Goal: Information Seeking & Learning: Learn about a topic

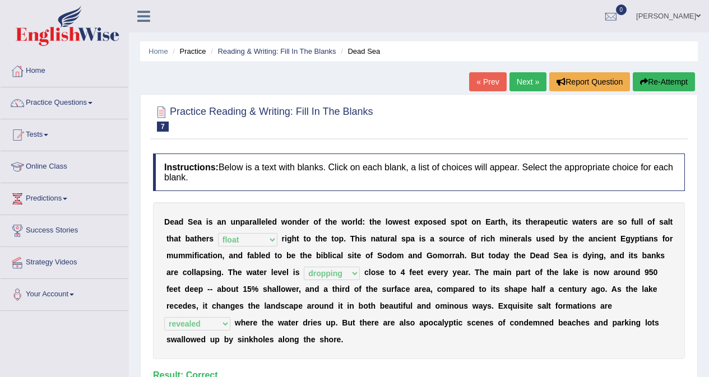
select select "float"
select select "dropping"
select select "revealed"
click at [73, 104] on link "Practice Questions" at bounding box center [65, 101] width 128 height 28
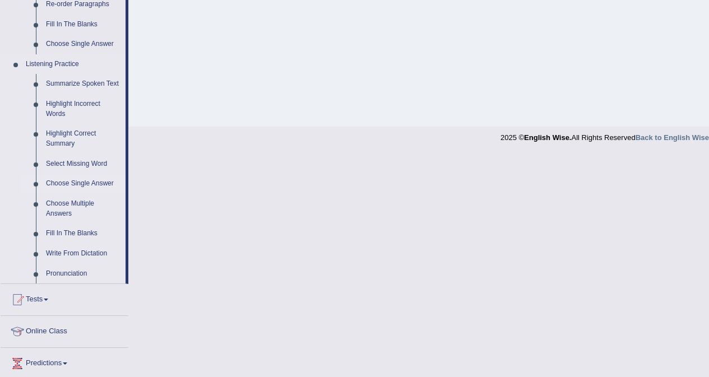
scroll to position [449, 0]
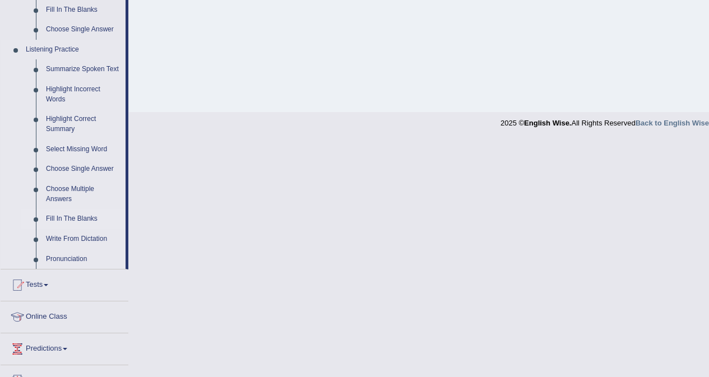
click at [81, 218] on link "Fill In The Blanks" at bounding box center [83, 219] width 85 height 20
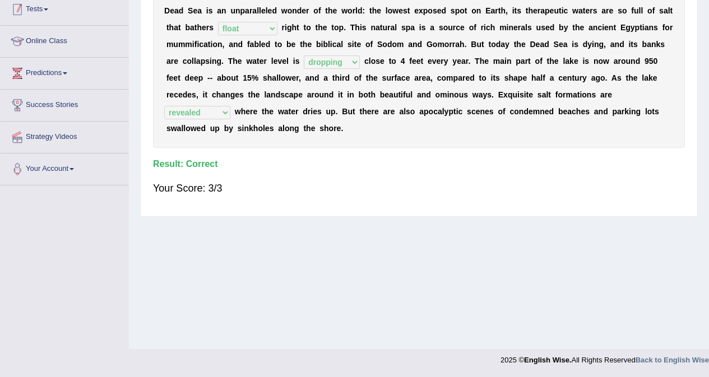
scroll to position [149, 0]
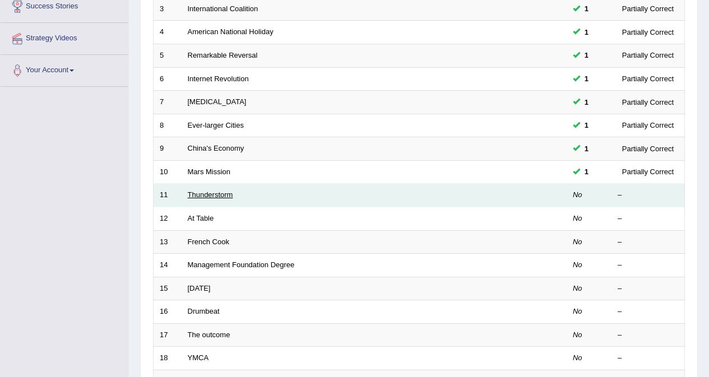
click at [202, 196] on link "Thunderstorm" at bounding box center [210, 195] width 45 height 8
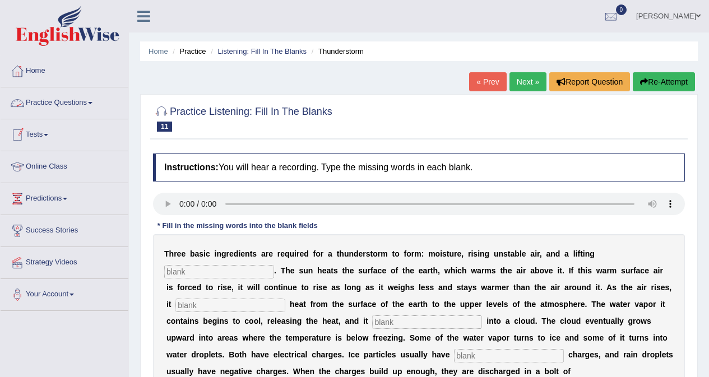
click at [48, 106] on link "Practice Questions" at bounding box center [65, 101] width 128 height 28
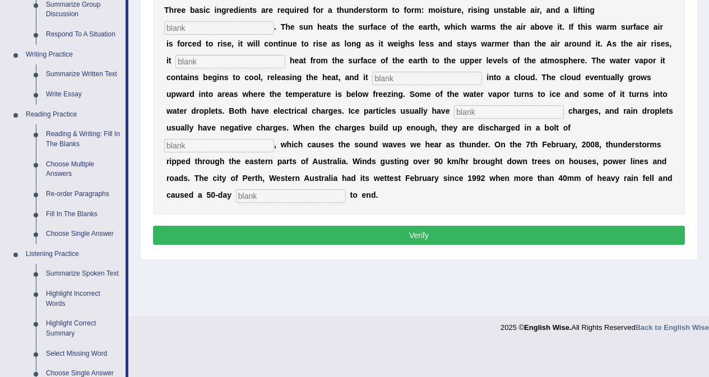
scroll to position [224, 0]
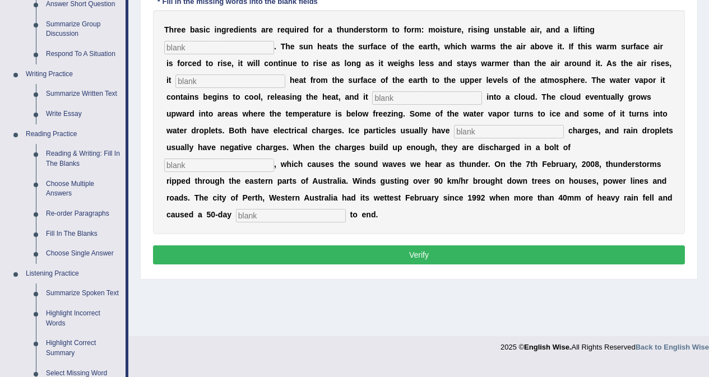
click at [320, 219] on input "text" at bounding box center [291, 215] width 110 height 13
type input "drought"
click at [229, 168] on input "text" at bounding box center [219, 165] width 110 height 13
type input "lining"
click at [520, 126] on input "text" at bounding box center [509, 131] width 110 height 13
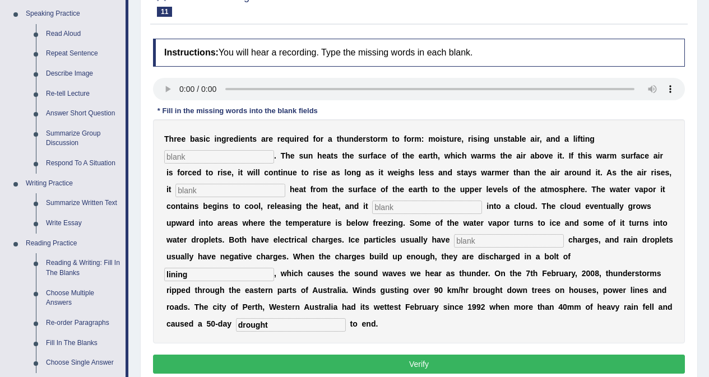
scroll to position [112, 0]
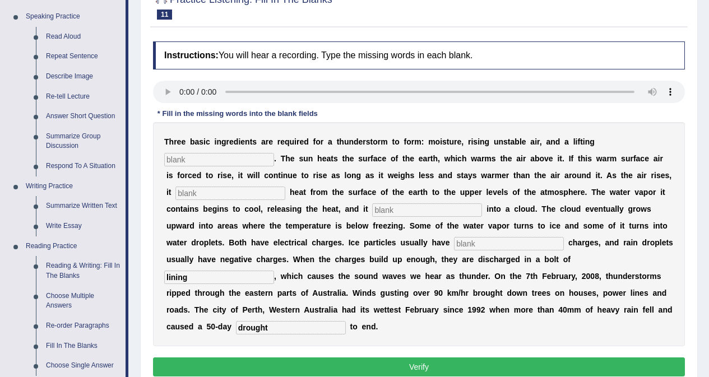
click at [250, 160] on input "text" at bounding box center [219, 159] width 110 height 13
type input "mechanism"
click at [231, 192] on input "text" at bounding box center [231, 193] width 110 height 13
type input "transfer"
click at [415, 210] on input "text" at bounding box center [427, 210] width 110 height 13
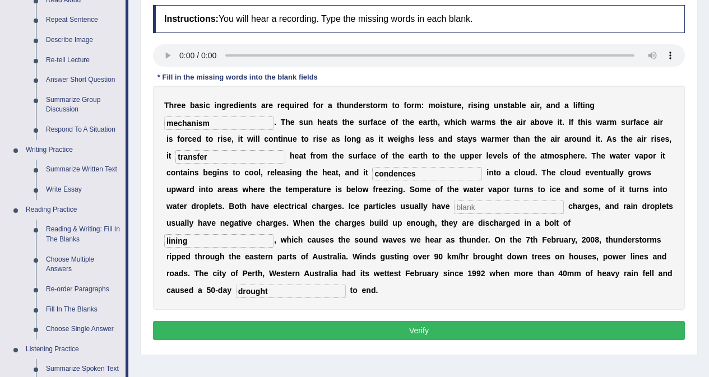
scroll to position [168, 0]
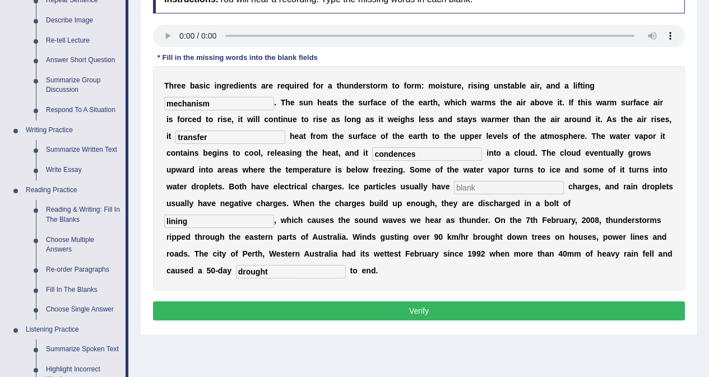
type input "condences"
click at [503, 186] on input "text" at bounding box center [509, 187] width 110 height 13
type input "o"
type input "positive"
click at [462, 310] on button "Verify" at bounding box center [419, 311] width 532 height 19
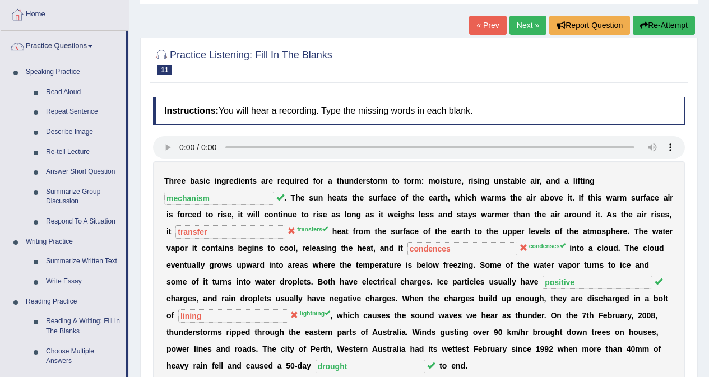
scroll to position [56, 0]
click at [520, 28] on link "Next »" at bounding box center [528, 25] width 37 height 19
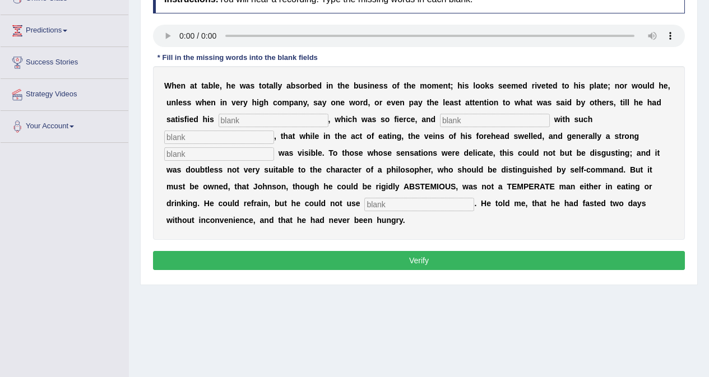
click at [219, 157] on input "text" at bounding box center [219, 153] width 110 height 13
type input "perspotn"
drag, startPoint x: 404, startPoint y: 200, endPoint x: 393, endPoint y: 198, distance: 10.8
click at [397, 199] on input "text" at bounding box center [419, 204] width 110 height 13
type input "moderately"
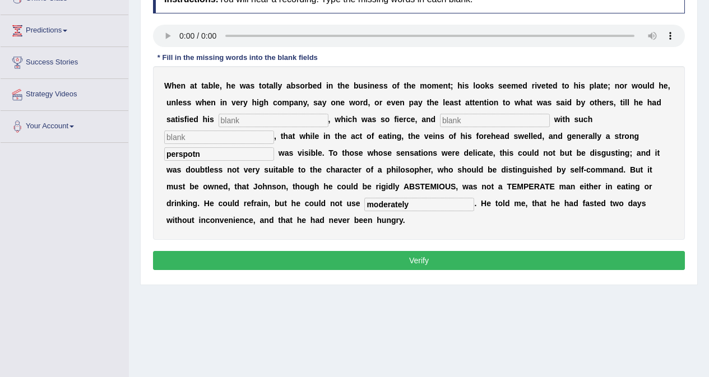
click at [219, 158] on input "perspotn" at bounding box center [219, 153] width 110 height 13
type input "prosporation"
click at [253, 123] on input "text" at bounding box center [274, 120] width 110 height 13
type input "appetite"
click at [229, 137] on input "text" at bounding box center [219, 137] width 110 height 13
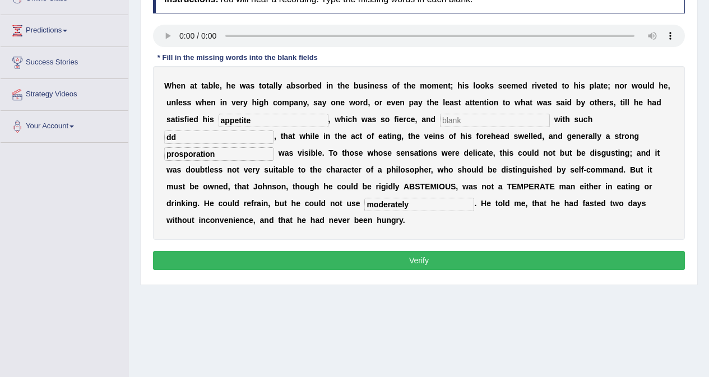
type input "dd"
click at [486, 124] on input "text" at bounding box center [495, 120] width 110 height 13
type input "dd"
click at [417, 262] on button "Verify" at bounding box center [419, 260] width 532 height 19
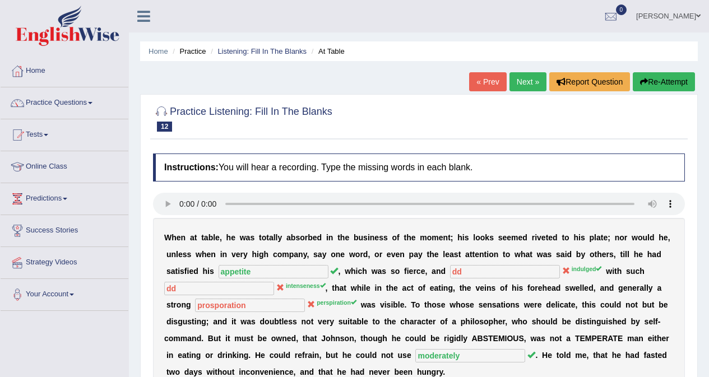
scroll to position [56, 0]
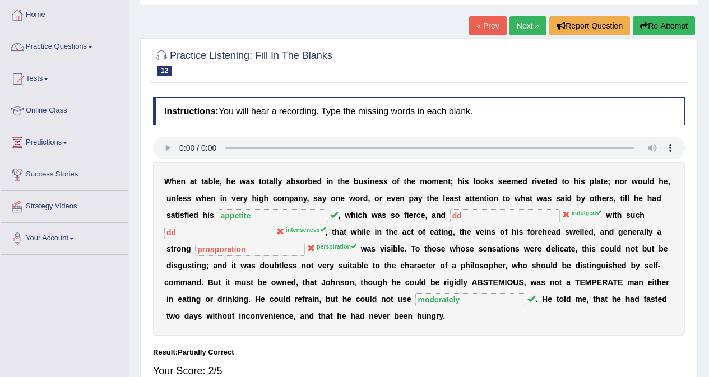
click at [516, 23] on link "Next »" at bounding box center [528, 25] width 37 height 19
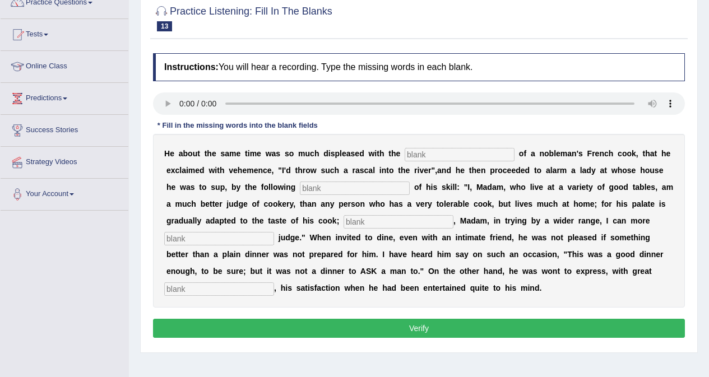
scroll to position [99, 0]
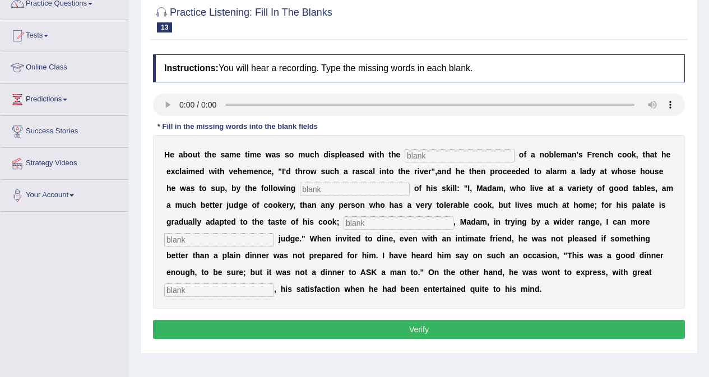
click at [234, 243] on input "text" at bounding box center [219, 239] width 110 height 13
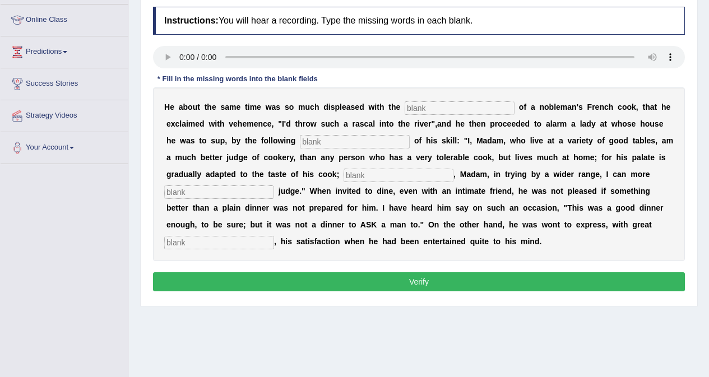
scroll to position [211, 0]
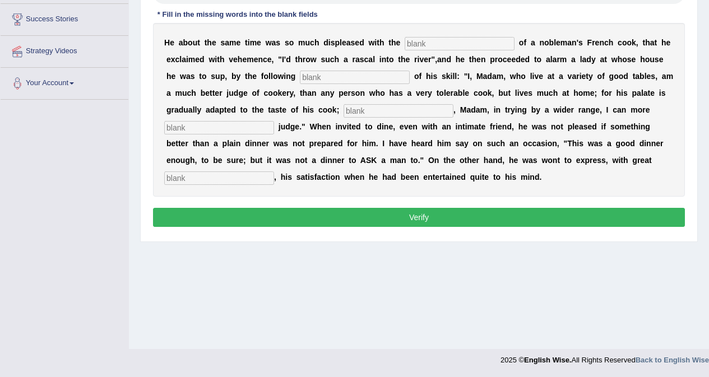
click at [252, 181] on input "text" at bounding box center [219, 178] width 110 height 13
type input "greet"
click at [425, 40] on input "text" at bounding box center [460, 43] width 110 height 13
type input "performances"
click at [344, 77] on input "text" at bounding box center [355, 77] width 110 height 13
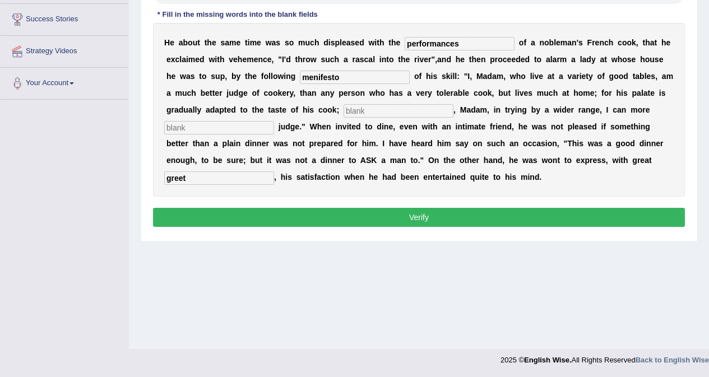
click at [315, 76] on input "menifesto" at bounding box center [355, 77] width 110 height 13
type input "manifesto"
click at [395, 109] on input "text" at bounding box center [399, 110] width 110 height 13
type input "where as"
click at [233, 125] on input "text" at bounding box center [219, 127] width 110 height 13
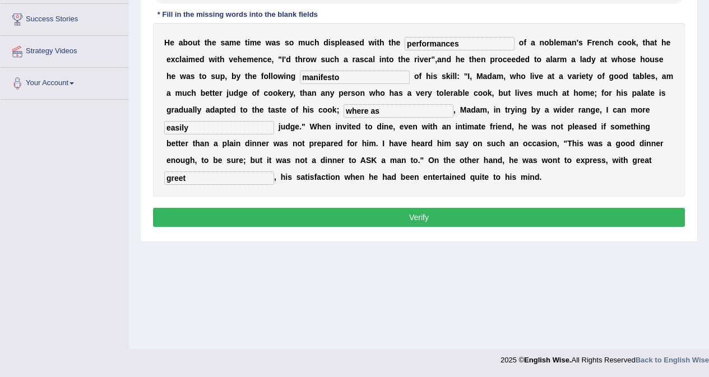
type input "easily"
click at [359, 216] on button "Verify" at bounding box center [419, 217] width 532 height 19
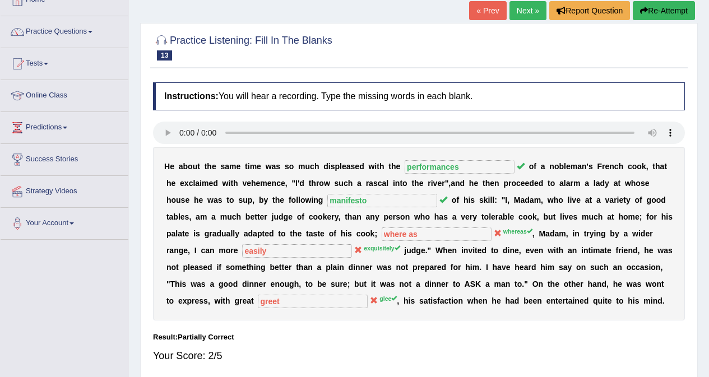
scroll to position [43, 0]
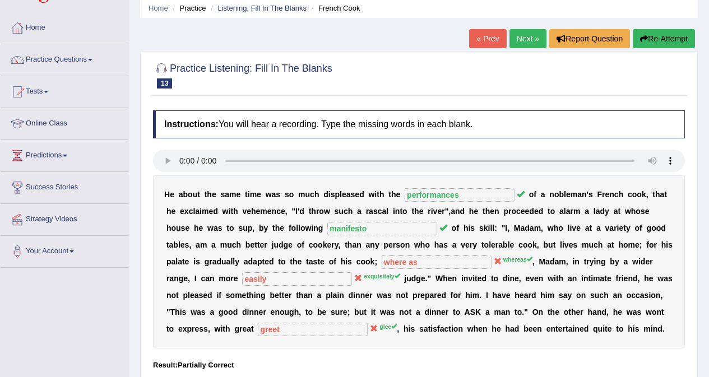
click at [527, 41] on link "Next »" at bounding box center [528, 38] width 37 height 19
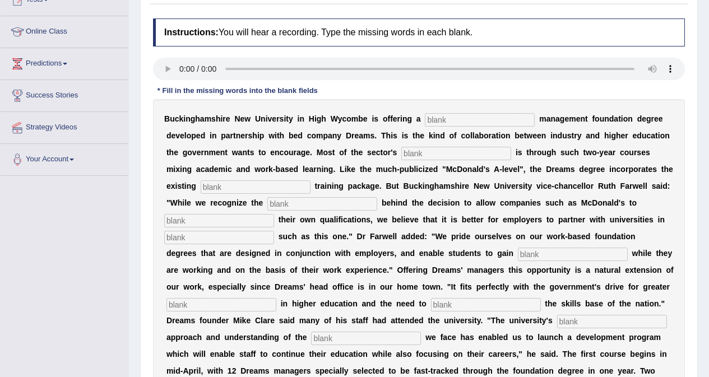
scroll to position [168, 0]
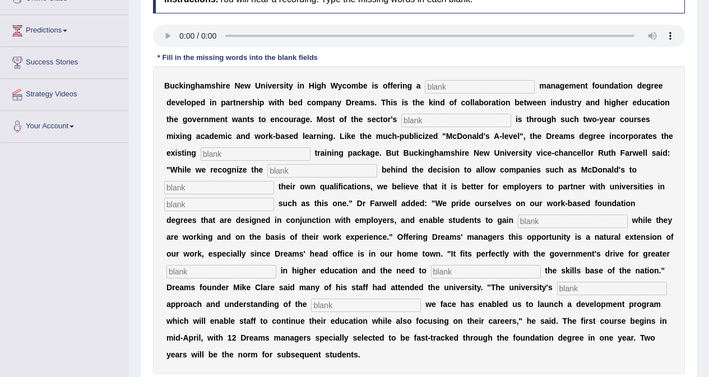
click at [456, 87] on input "text" at bounding box center [480, 86] width 110 height 13
type input "rtalis"
click at [448, 117] on input "text" at bounding box center [456, 120] width 110 height 13
type input "a"
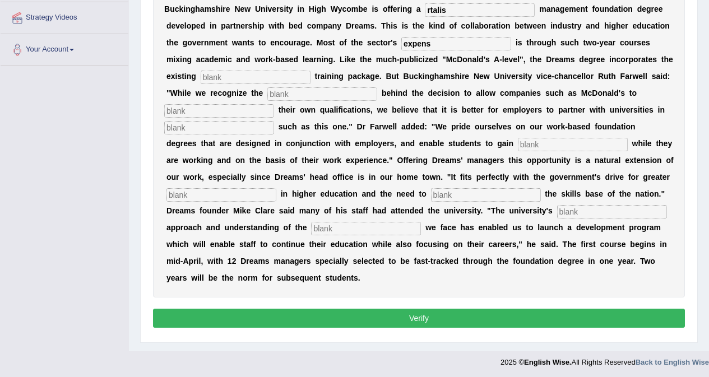
scroll to position [247, 0]
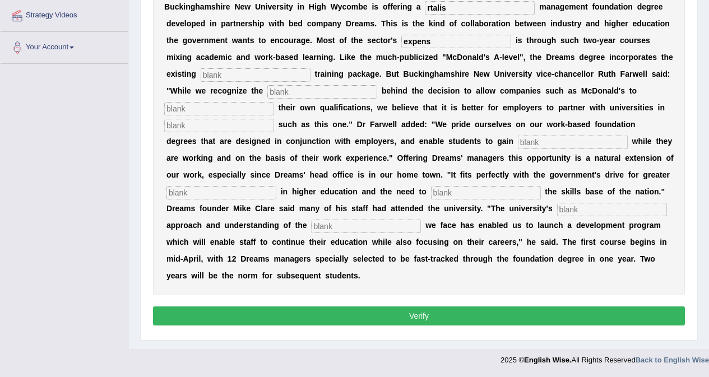
type input "expens"
click at [247, 73] on input "text" at bounding box center [256, 74] width 110 height 13
type input "company"
click at [315, 99] on div "B u c k i n g h a m s h i r e N e w U n i v e r s i t y i n H i g h W y c o m b…" at bounding box center [419, 141] width 532 height 308
click at [317, 94] on input "text" at bounding box center [322, 91] width 110 height 13
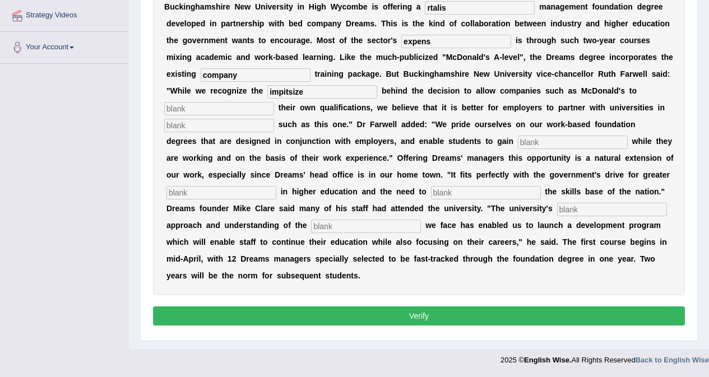
type input "impitsize"
click at [257, 114] on input "text" at bounding box center [219, 108] width 110 height 13
type input "ss"
click at [245, 126] on input "text" at bounding box center [219, 125] width 110 height 13
type input "initi9ative"
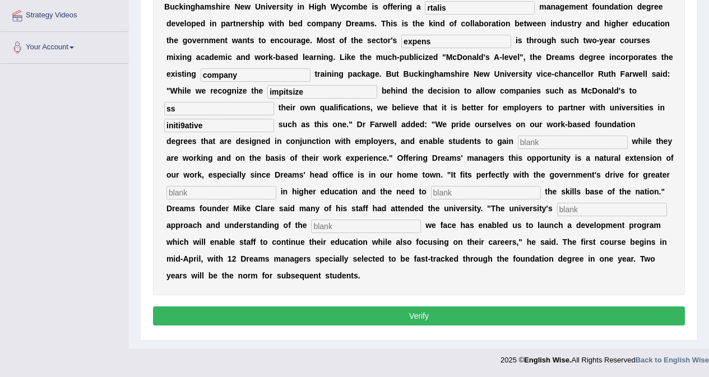
click at [534, 141] on input "text" at bounding box center [573, 142] width 110 height 13
type input "c"
type input "qualifiation"
click at [242, 192] on input "text" at bounding box center [222, 192] width 110 height 13
type input "particatiopatin"
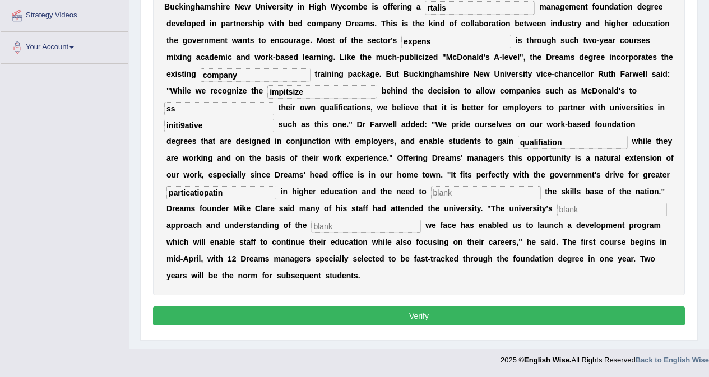
click at [492, 191] on input "text" at bounding box center [486, 192] width 110 height 13
type input "hence"
click at [588, 213] on input "text" at bounding box center [612, 209] width 110 height 13
type input "pramcical"
click at [355, 224] on input "text" at bounding box center [366, 226] width 110 height 13
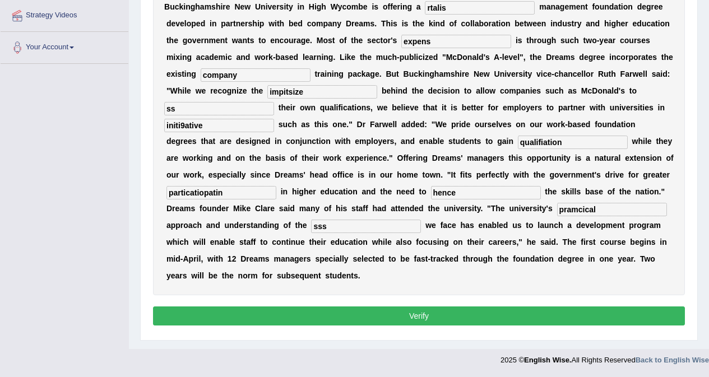
type input "sss"
click at [362, 316] on button "Verify" at bounding box center [419, 316] width 532 height 19
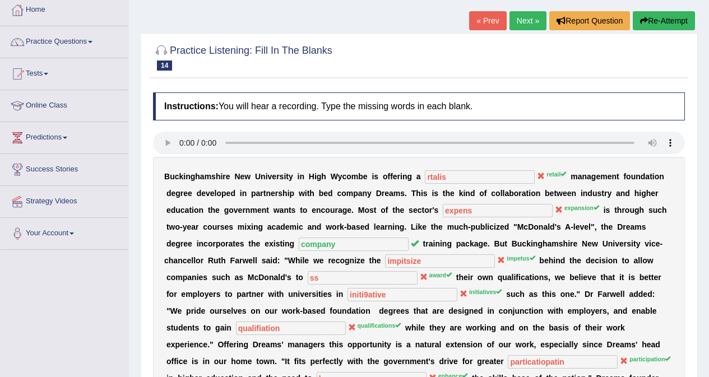
scroll to position [61, 0]
